Goal: Task Accomplishment & Management: Manage account settings

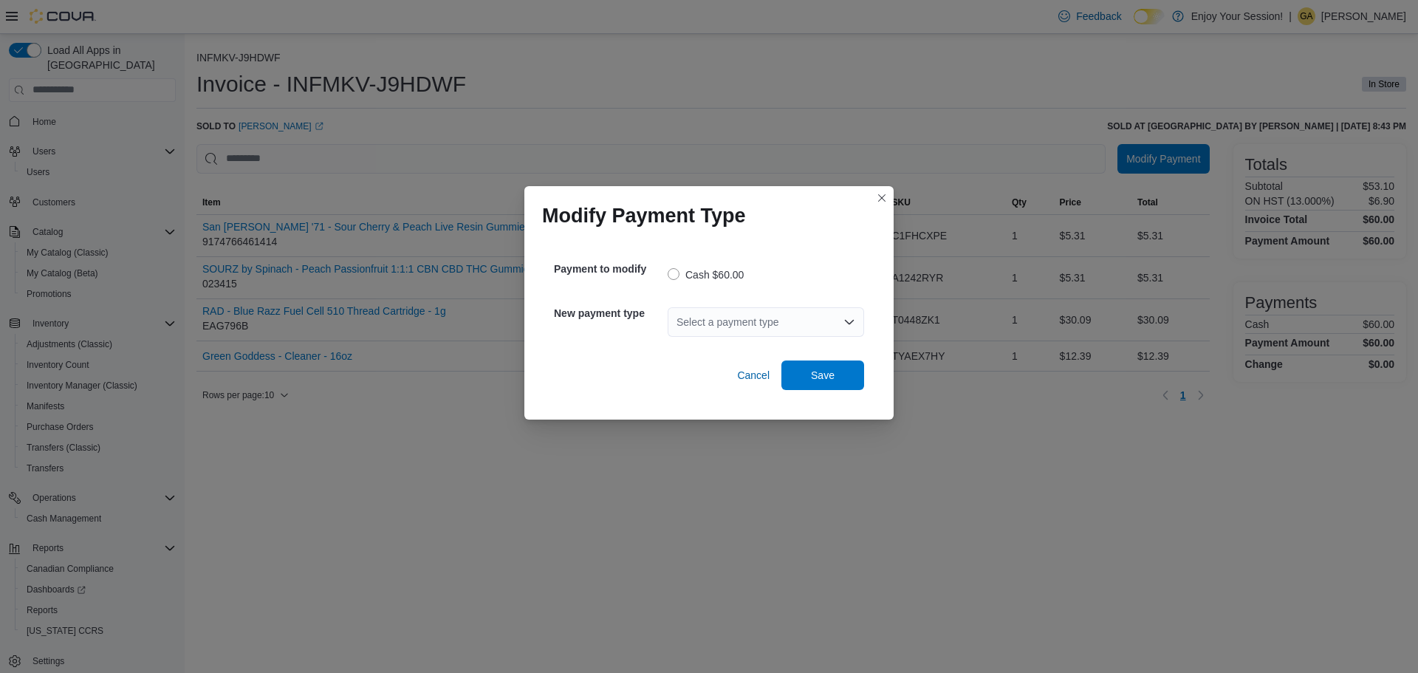
click at [749, 318] on div "Select a payment type" at bounding box center [766, 322] width 196 height 30
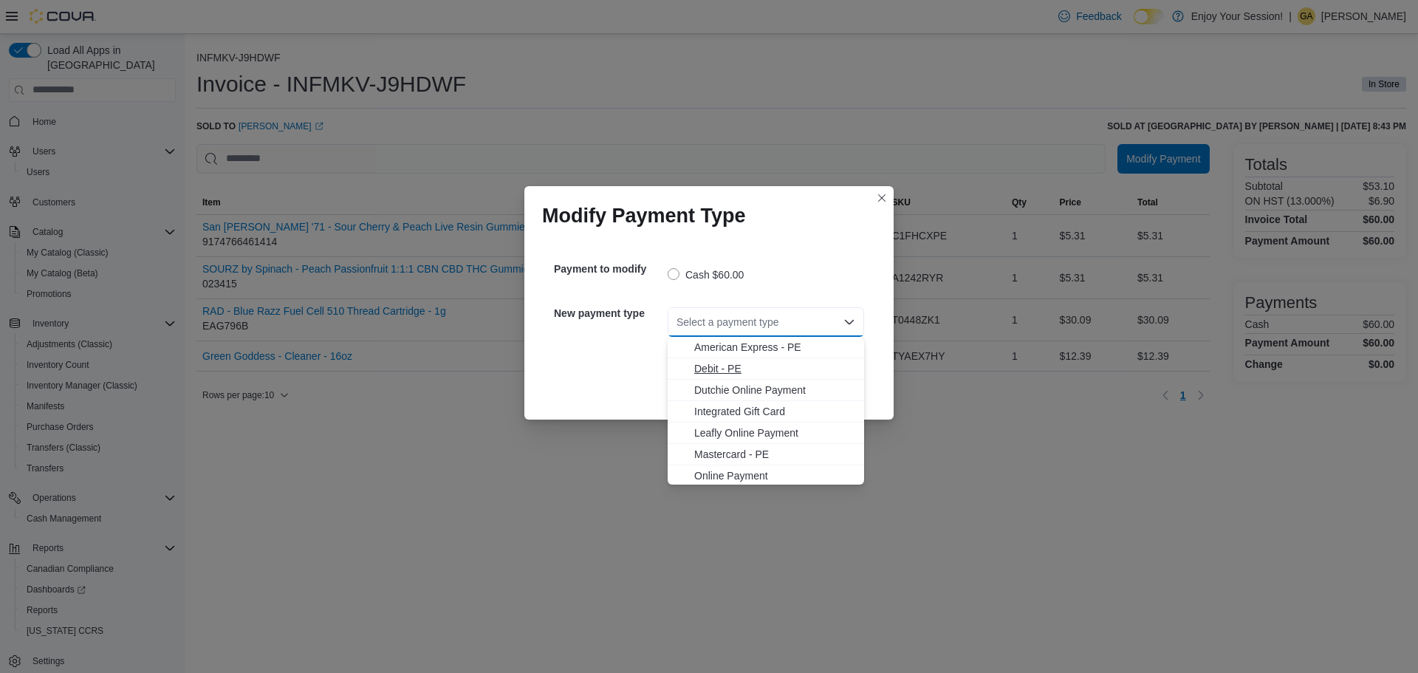
click at [735, 366] on span "Debit - PE" at bounding box center [774, 368] width 161 height 15
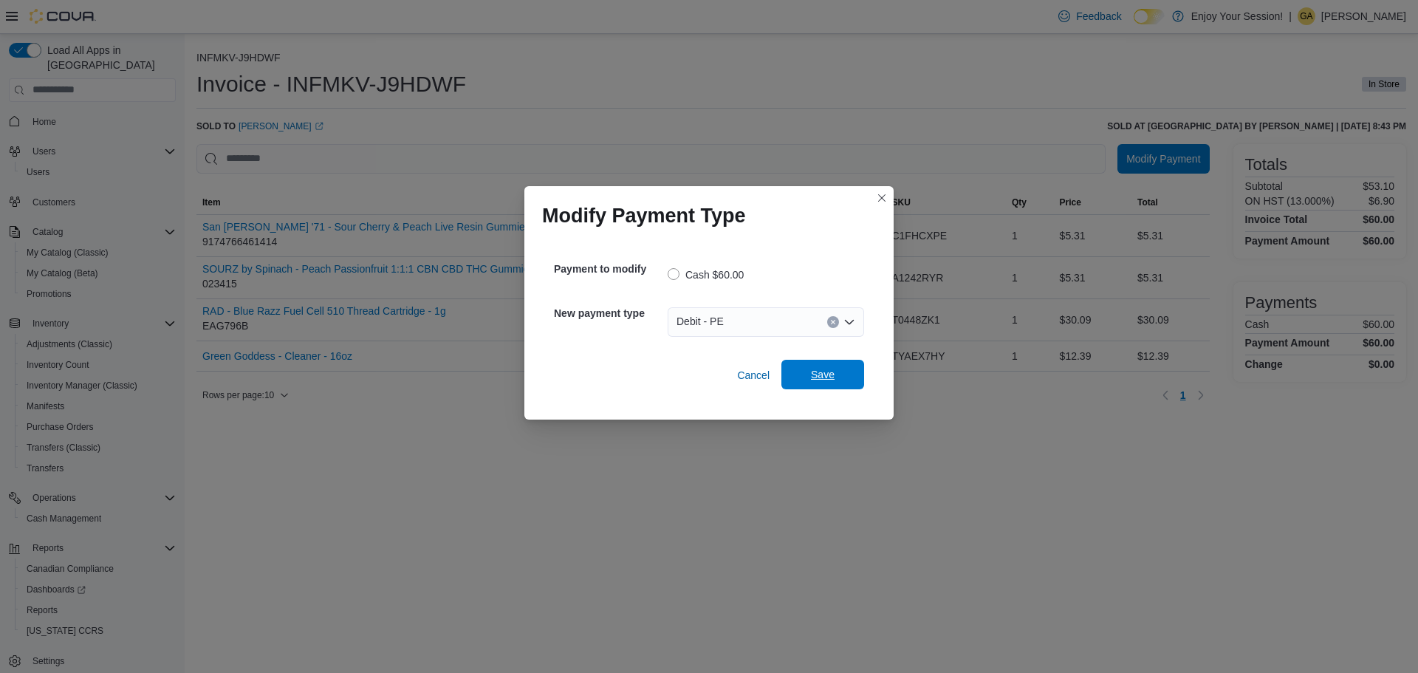
click at [834, 387] on span "Save" at bounding box center [822, 375] width 65 height 30
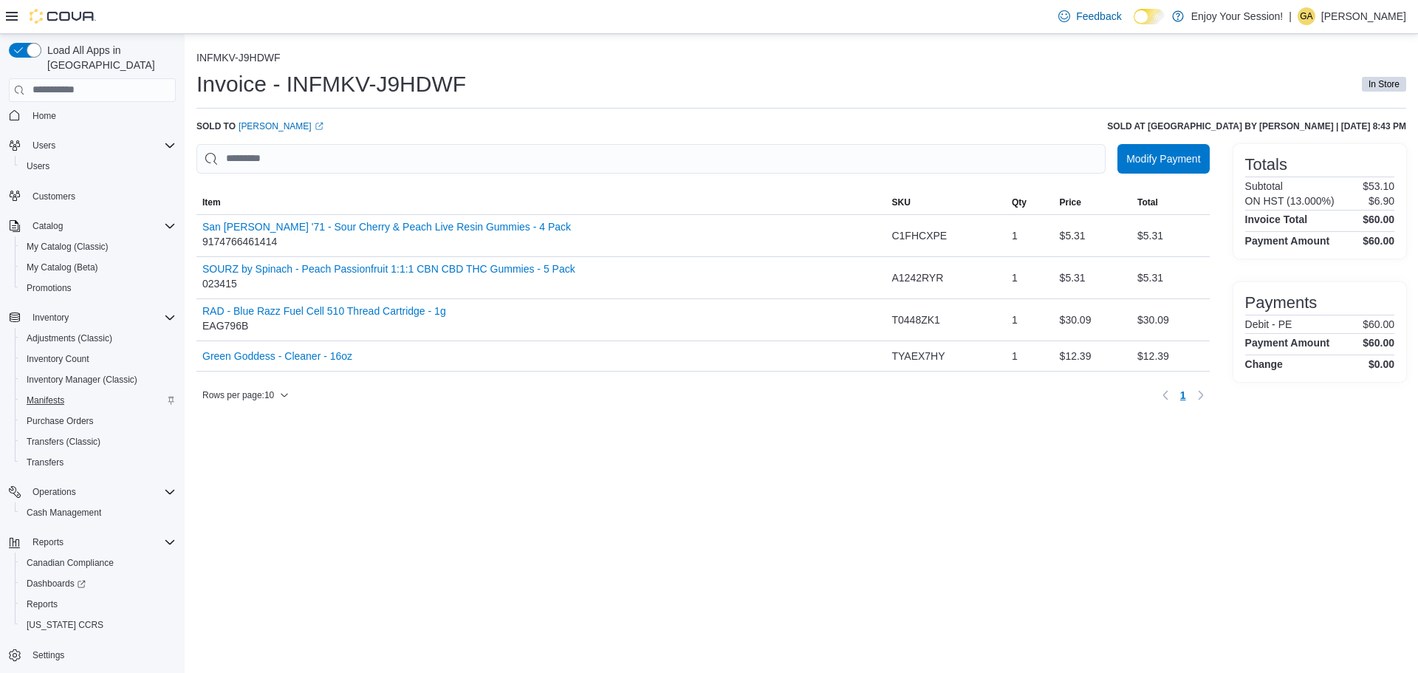
scroll to position [7, 0]
click at [93, 505] on span "Cash Management" at bounding box center [64, 512] width 75 height 18
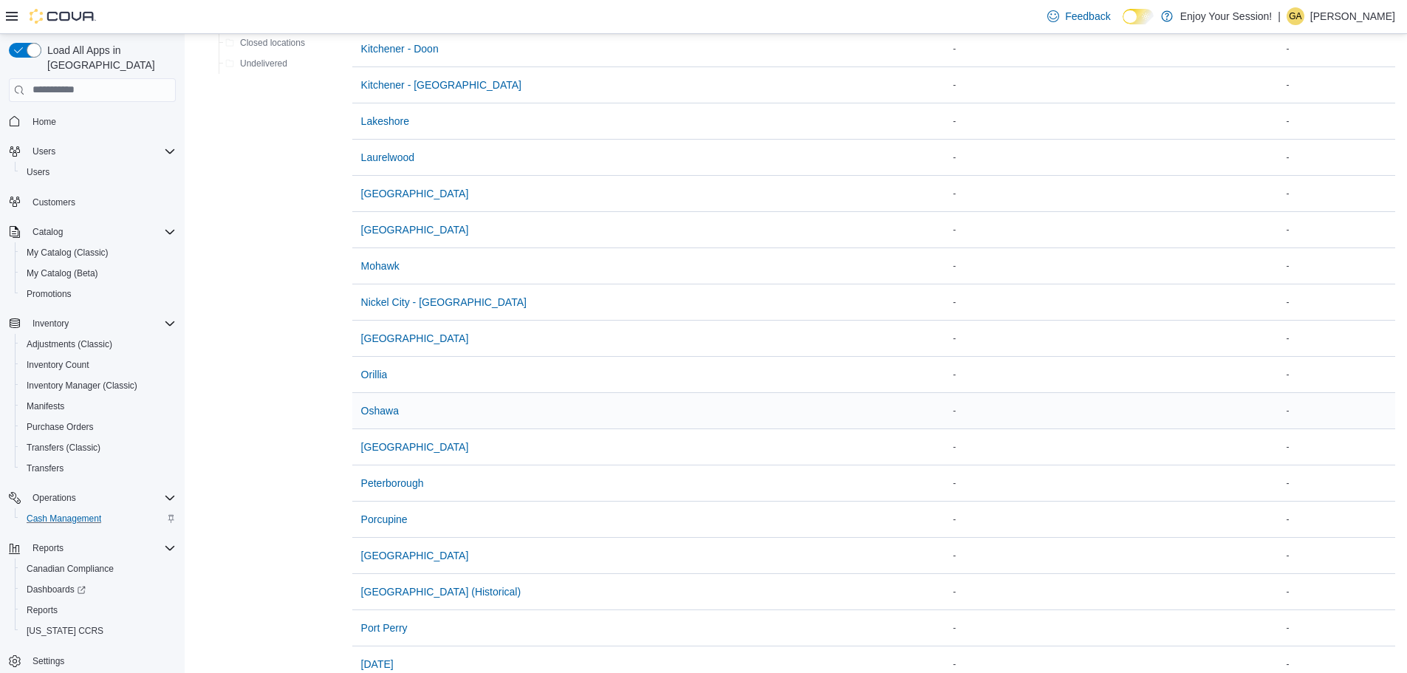
scroll to position [1182, 0]
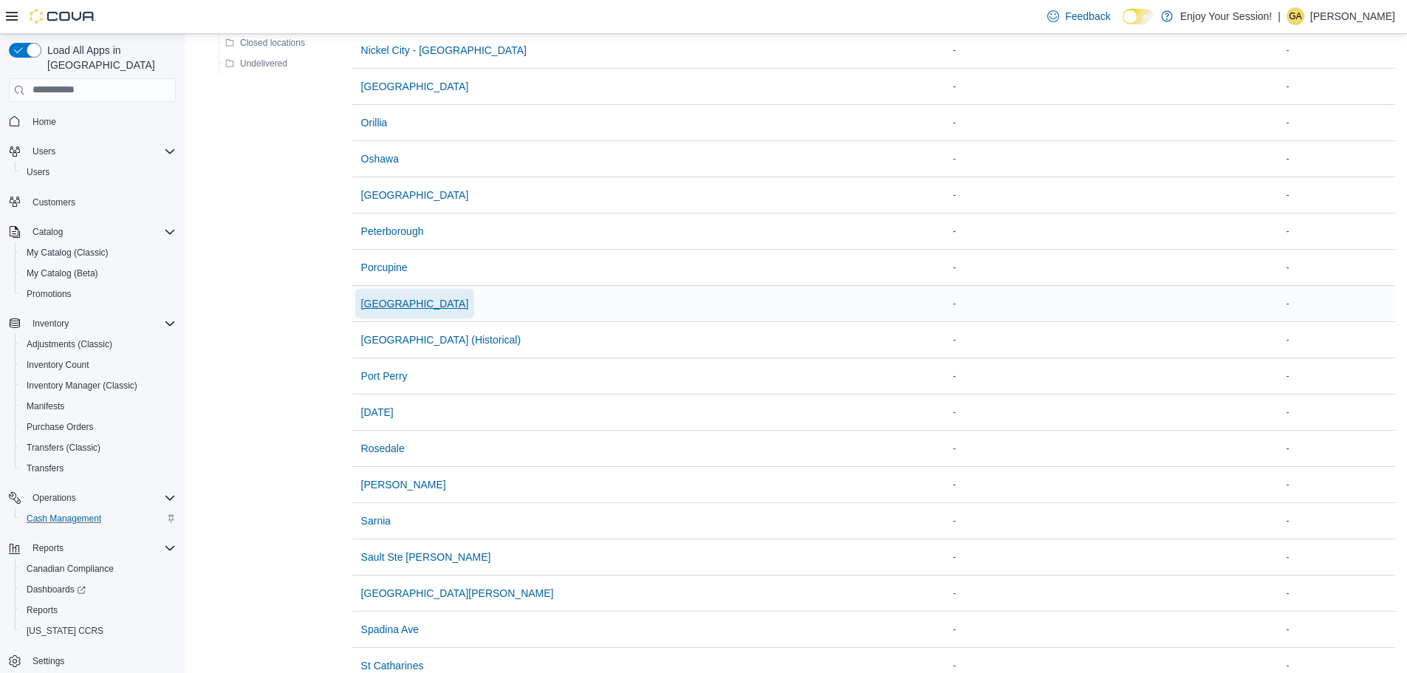
click at [391, 301] on span "[GEOGRAPHIC_DATA]" at bounding box center [415, 303] width 108 height 15
